Goal: Communication & Community: Participate in discussion

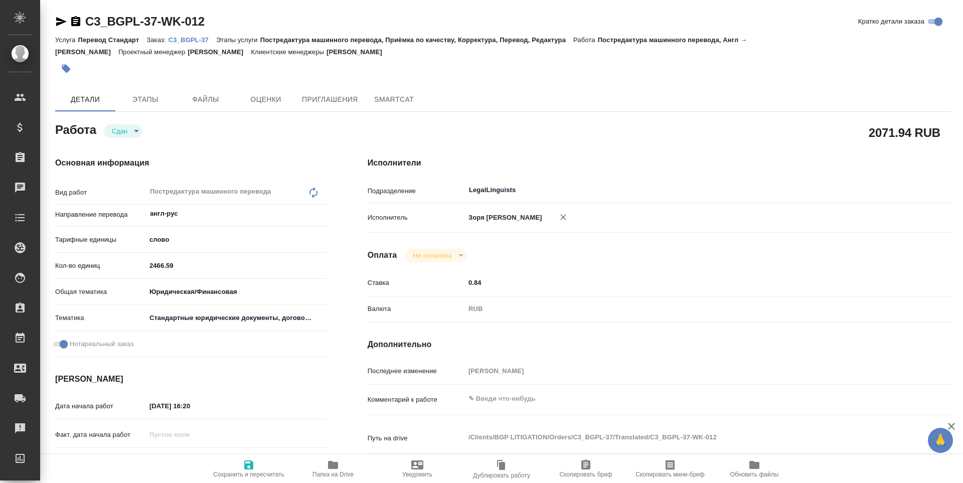
type textarea "x"
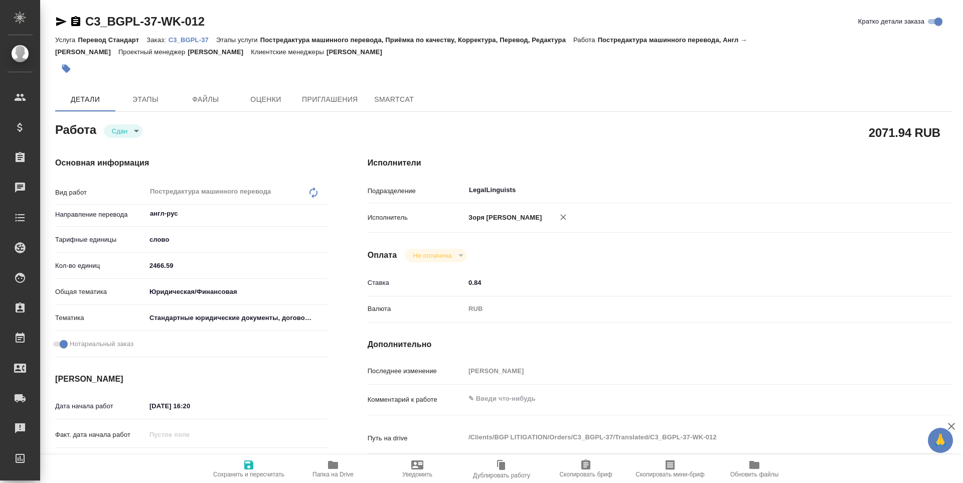
type textarea "x"
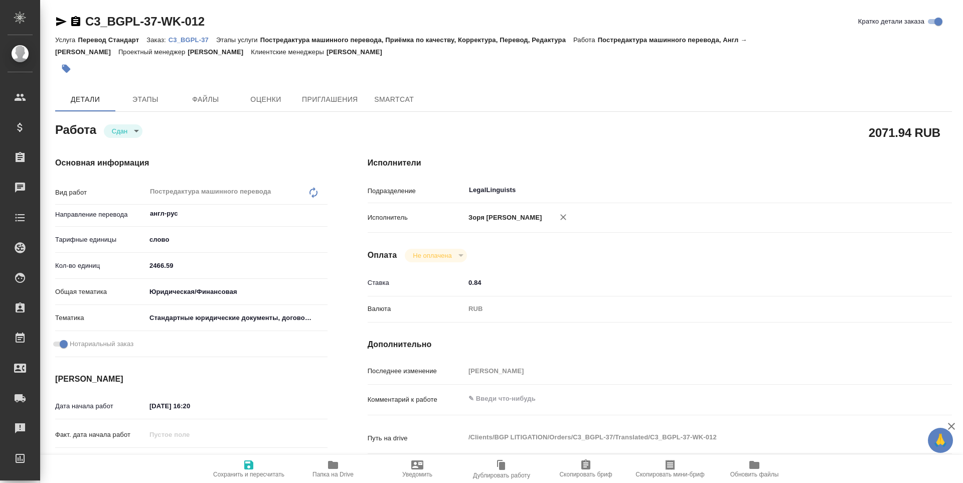
type textarea "x"
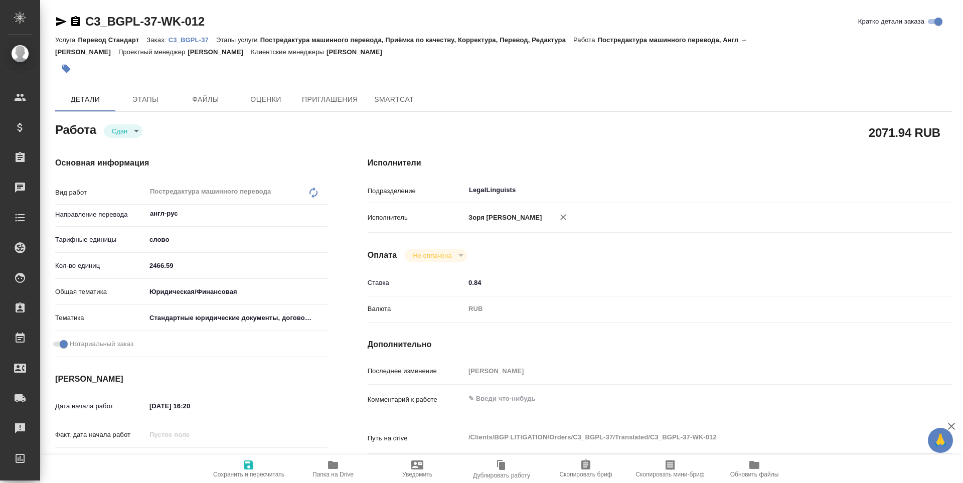
click at [340, 476] on span "Папка на Drive" at bounding box center [333, 474] width 41 height 7
type textarea "x"
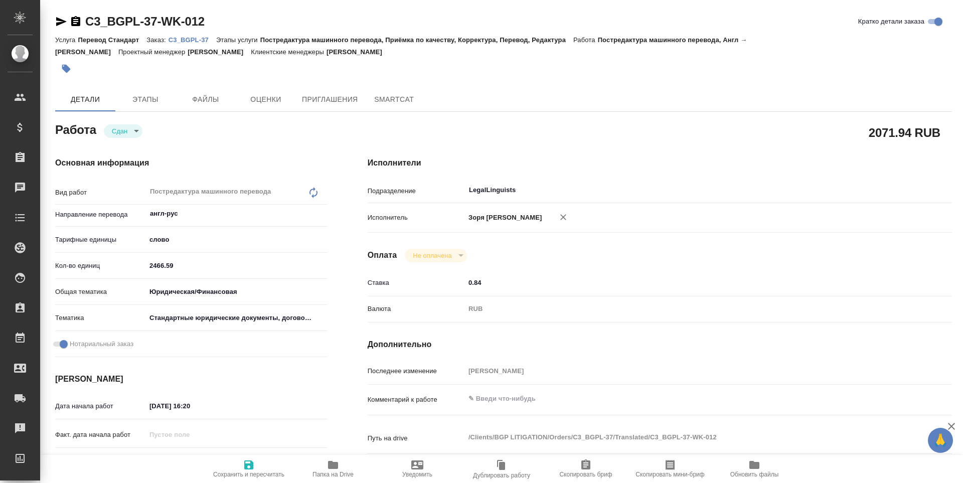
type textarea "x"
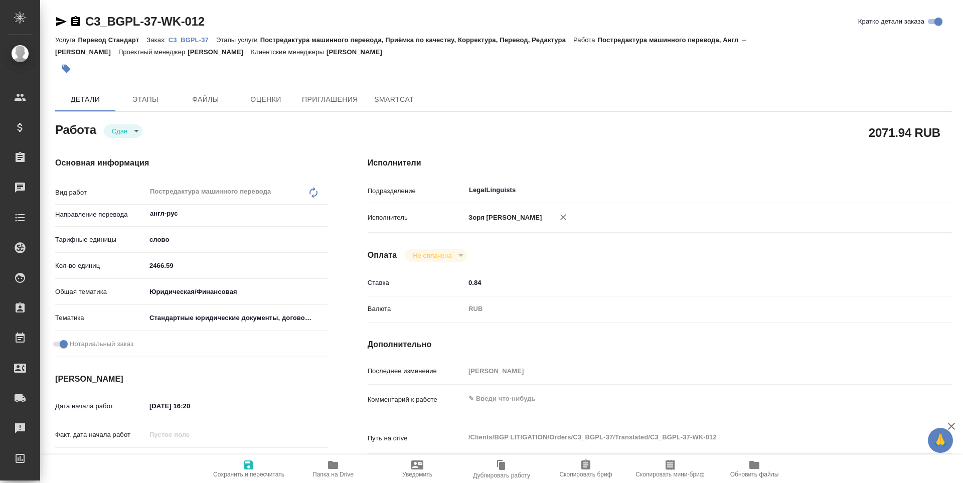
type textarea "x"
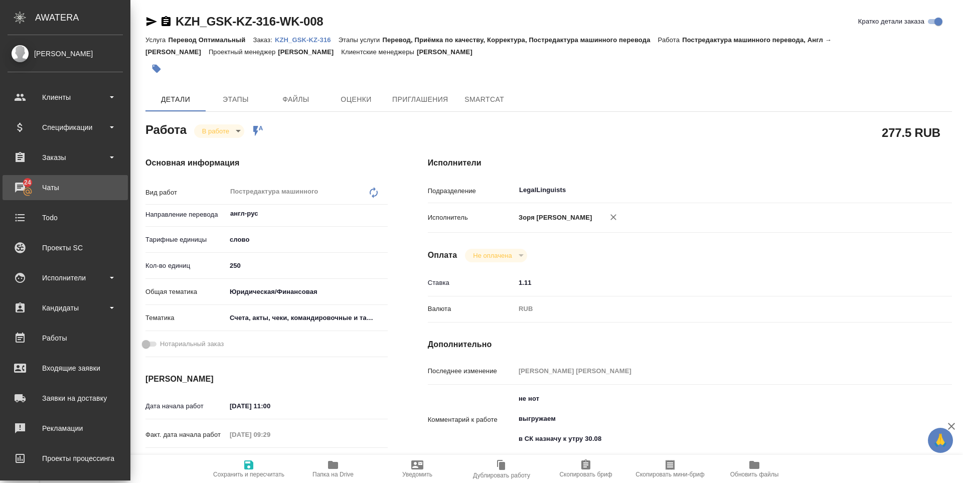
click at [19, 183] on div "Чаты" at bounding box center [65, 187] width 115 height 15
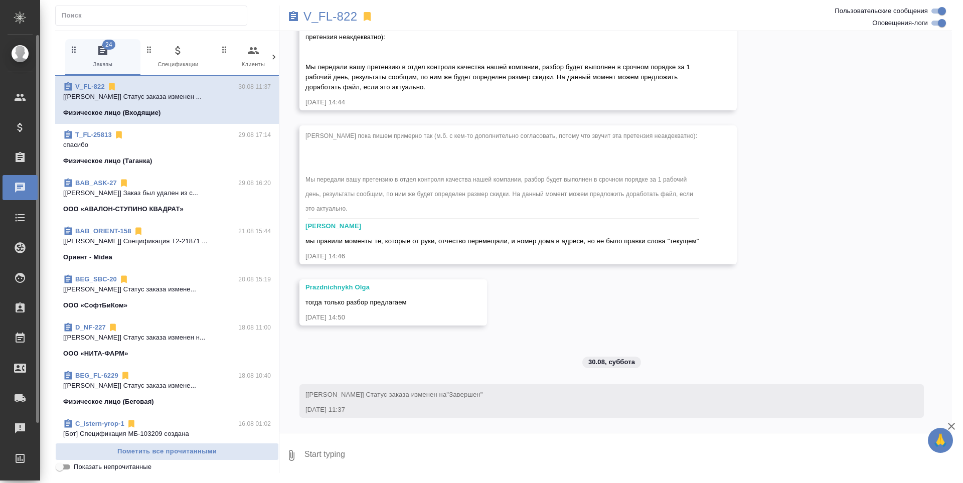
scroll to position [3651, 0]
click at [108, 92] on p "[[PERSON_NAME]] Статус заказа изменен ..." at bounding box center [167, 97] width 208 height 10
